Goal: Task Accomplishment & Management: Manage account settings

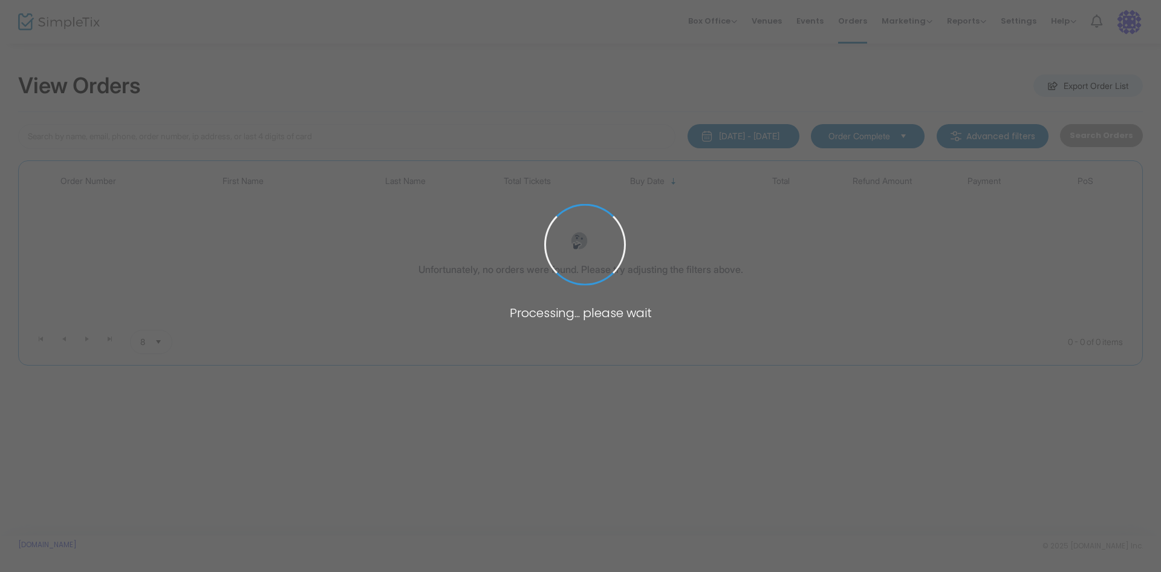
type input "[PERSON_NAME]"
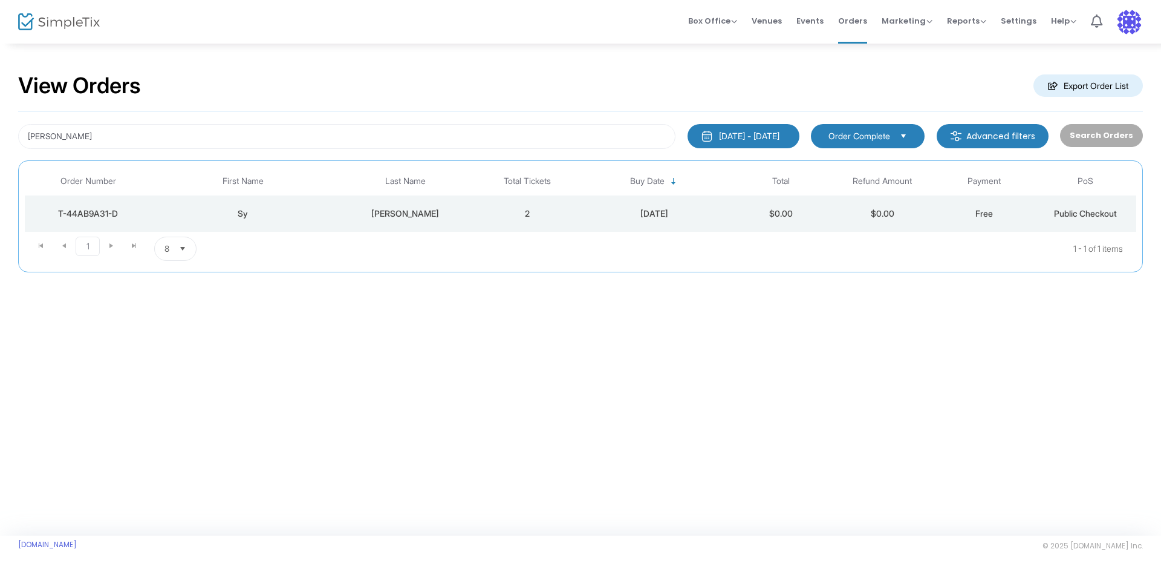
click at [318, 209] on div "Sy" at bounding box center [243, 213] width 177 height 12
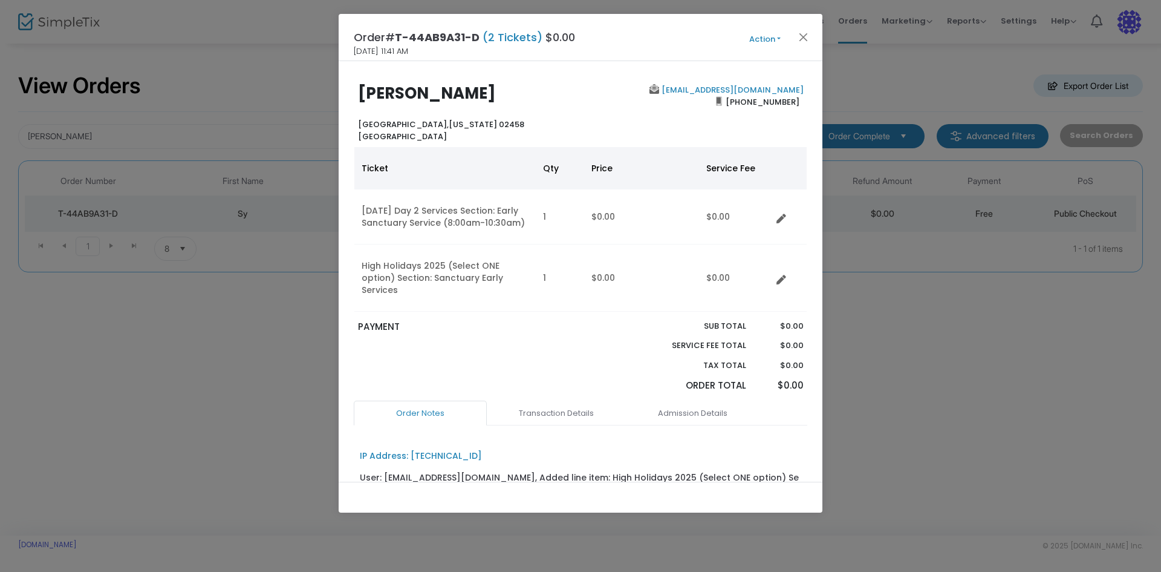
click at [761, 38] on button "Action" at bounding box center [765, 39] width 73 height 13
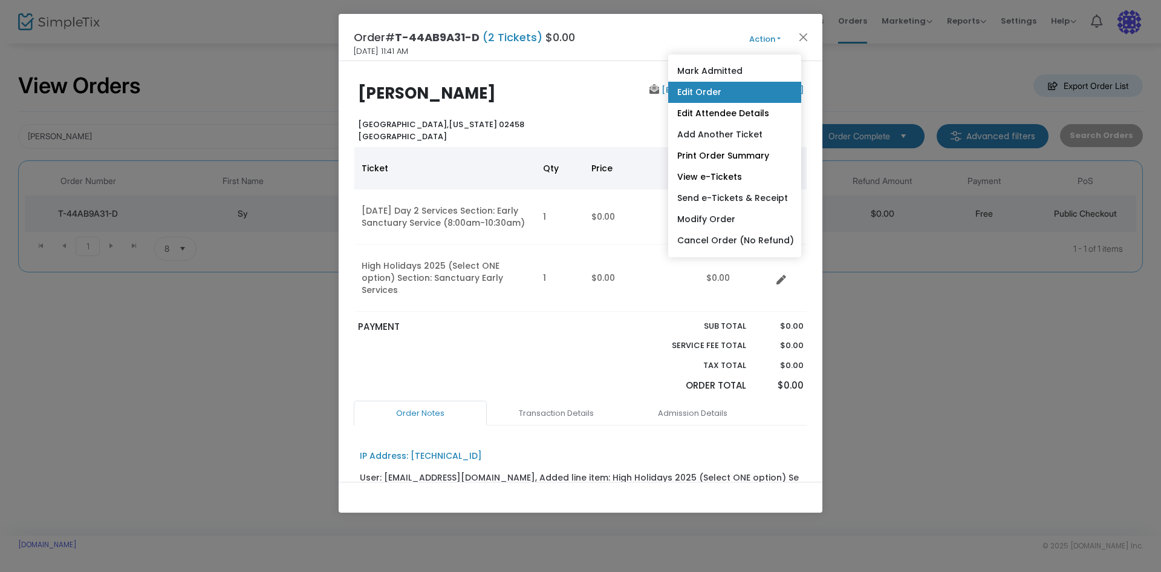
click at [722, 89] on link "Edit Order" at bounding box center [734, 92] width 133 height 21
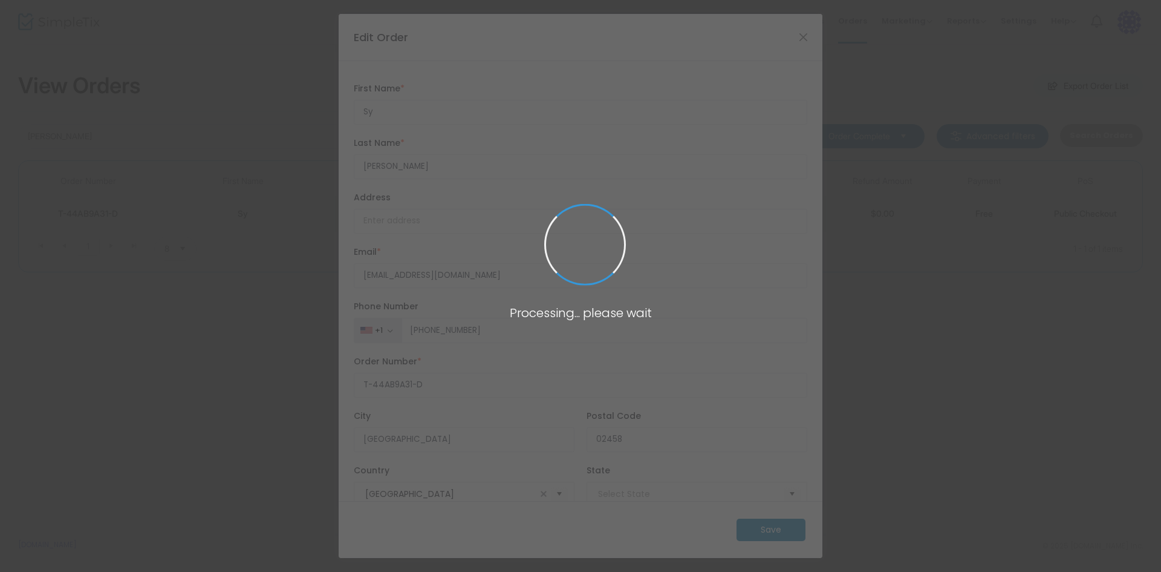
type input "[US_STATE]"
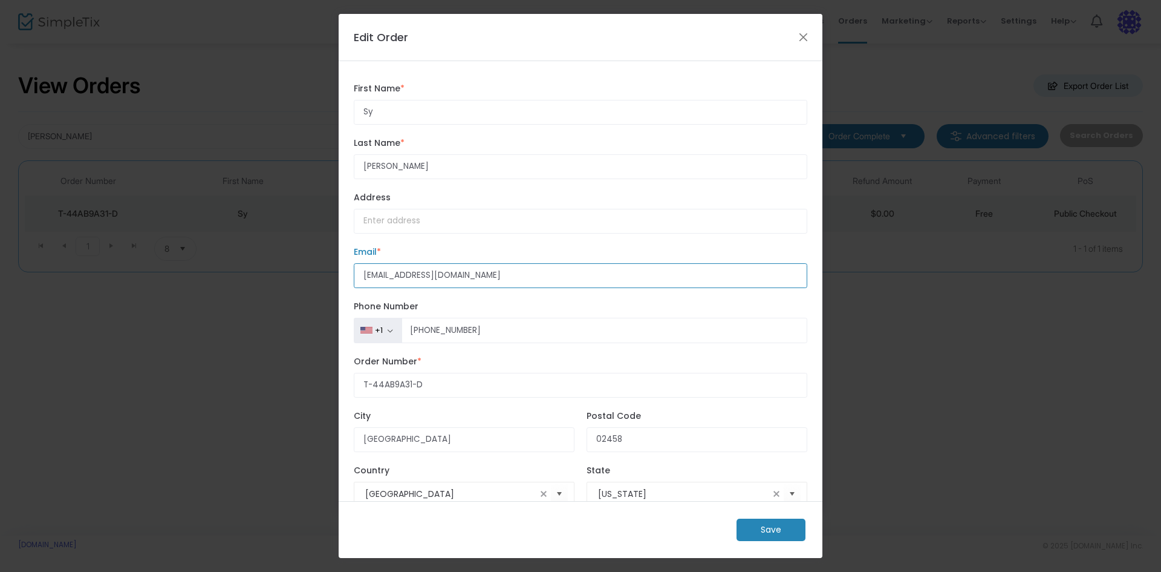
drag, startPoint x: 530, startPoint y: 280, endPoint x: 229, endPoint y: 241, distance: 304.4
click at [229, 241] on ngb-modal-window "Edit Order Sy First Name * First Name is required. [PERSON_NAME] Last Name * La…" at bounding box center [580, 286] width 1161 height 572
paste input "sygottlieb1942@gmai"
type input "[EMAIL_ADDRESS][DOMAIN_NAME]"
click at [757, 534] on m-button "Save" at bounding box center [771, 529] width 69 height 22
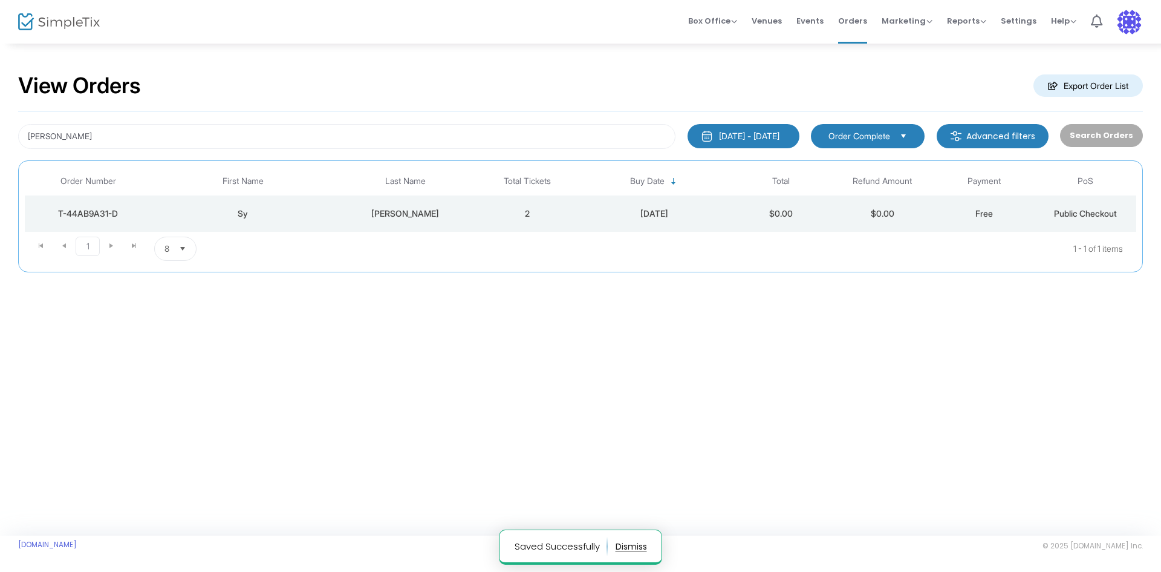
click at [418, 221] on td "[PERSON_NAME]" at bounding box center [406, 213] width 142 height 36
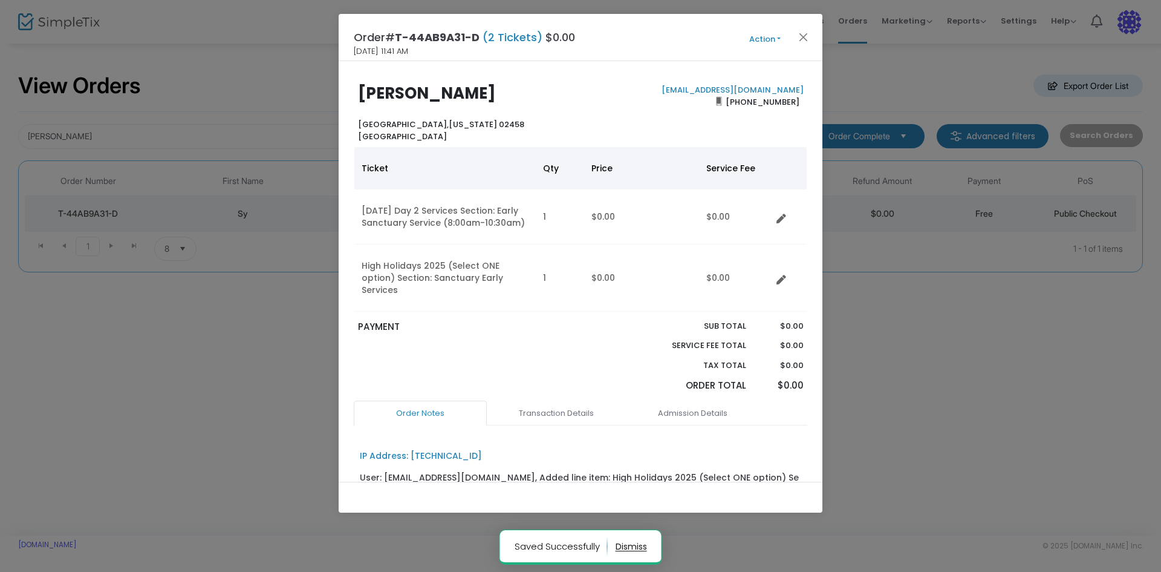
click at [773, 31] on span "Action Mark Admitted Edit Order Edit Attendee Details Add Another Ticket Print …" at bounding box center [788, 37] width 70 height 13
click at [761, 39] on button "Action" at bounding box center [765, 39] width 73 height 13
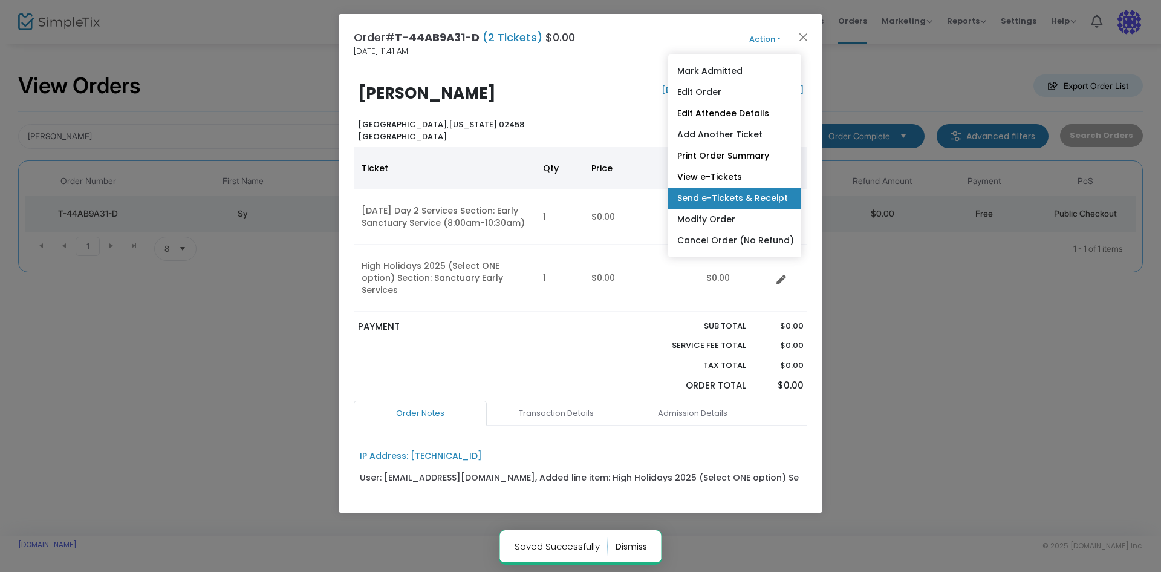
click at [728, 204] on link "Send e-Tickets & Receipt" at bounding box center [734, 198] width 133 height 21
type input "[EMAIL_ADDRESS][DOMAIN_NAME]"
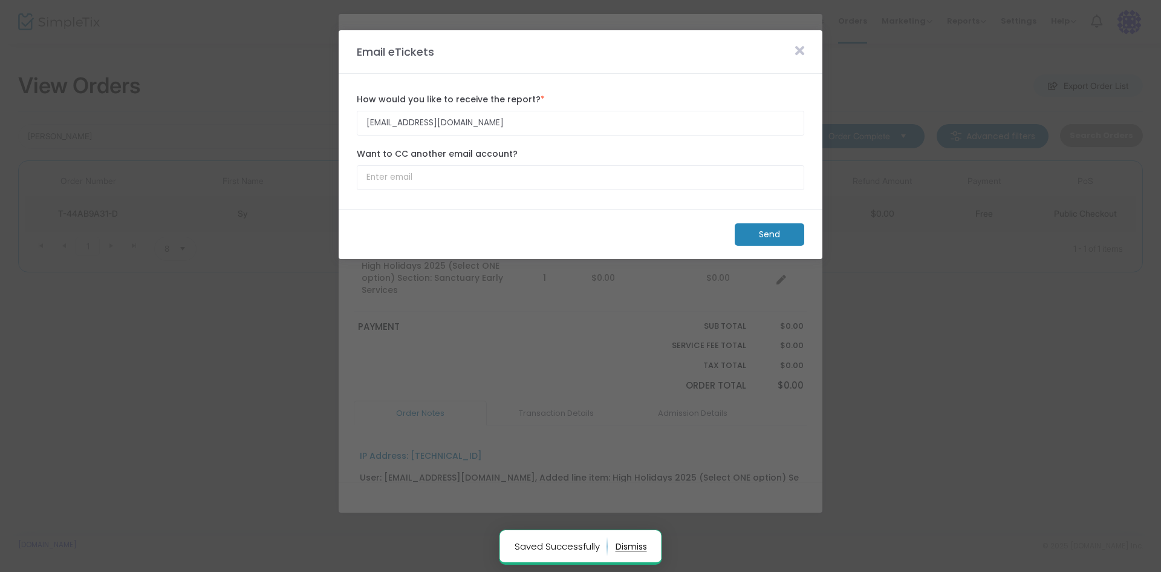
click at [766, 238] on m-button "Send" at bounding box center [770, 234] width 70 height 22
